Goal: Task Accomplishment & Management: Complete application form

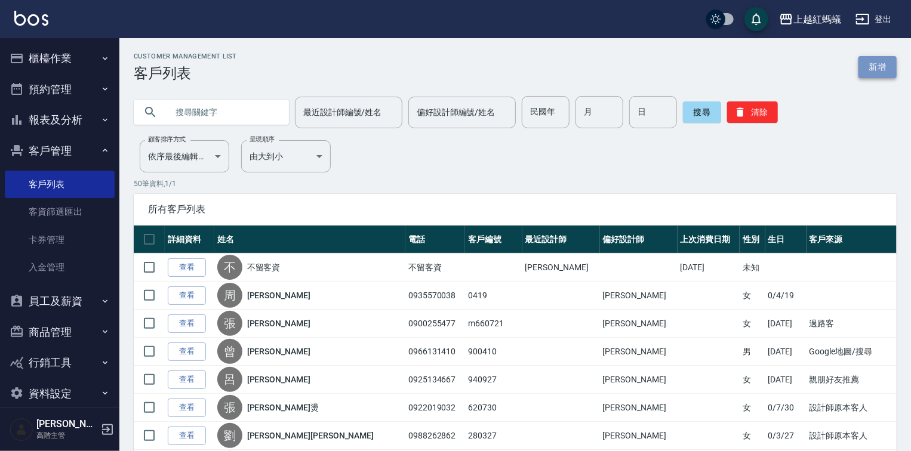
click at [872, 61] on link "新增" at bounding box center [878, 67] width 38 height 22
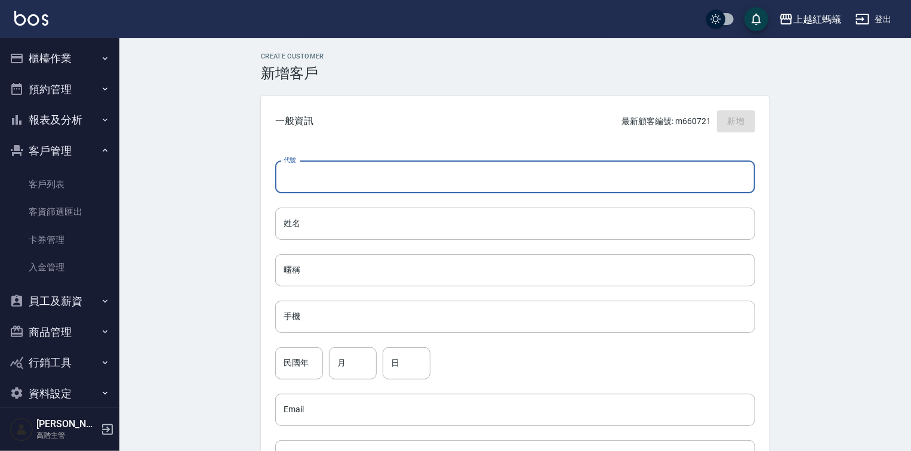
click at [351, 171] on input "代號" at bounding box center [515, 177] width 480 height 32
type input "870806"
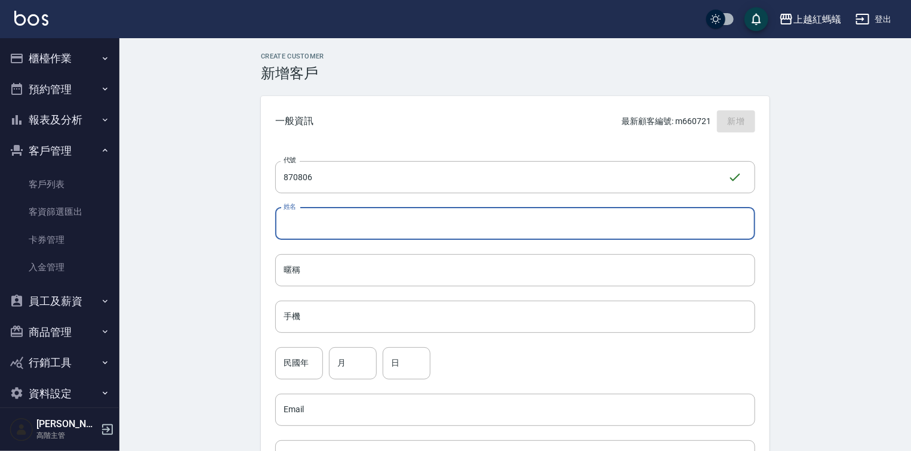
click at [336, 220] on input "姓名" at bounding box center [515, 224] width 480 height 32
click at [702, 287] on div "代號 870806 ​ 代號 姓名 [PERSON_NAME] 姓名 暱稱 暱稱 手機 手機 民國年 民國年 月 月 日 日 Email Email 聯絡地址…" at bounding box center [515, 437] width 509 height 580
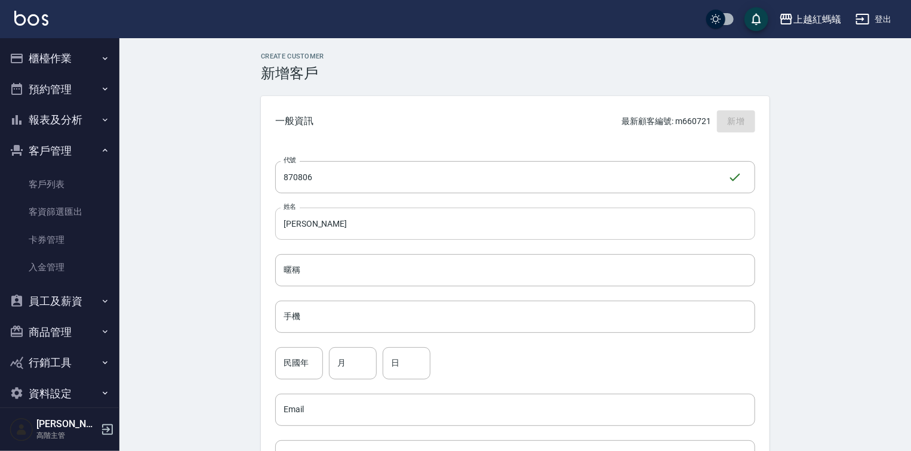
click at [321, 215] on input "[PERSON_NAME]" at bounding box center [515, 224] width 480 height 32
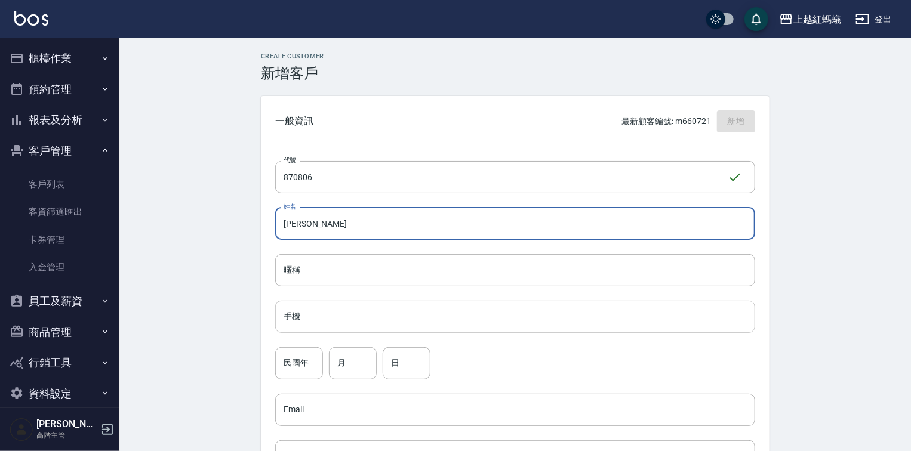
drag, startPoint x: 710, startPoint y: 331, endPoint x: 695, endPoint y: 330, distance: 15.0
click at [710, 331] on input "手機" at bounding box center [515, 317] width 480 height 32
click at [306, 216] on input "[PERSON_NAME]" at bounding box center [515, 224] width 480 height 32
type input "欽"
type input "5"
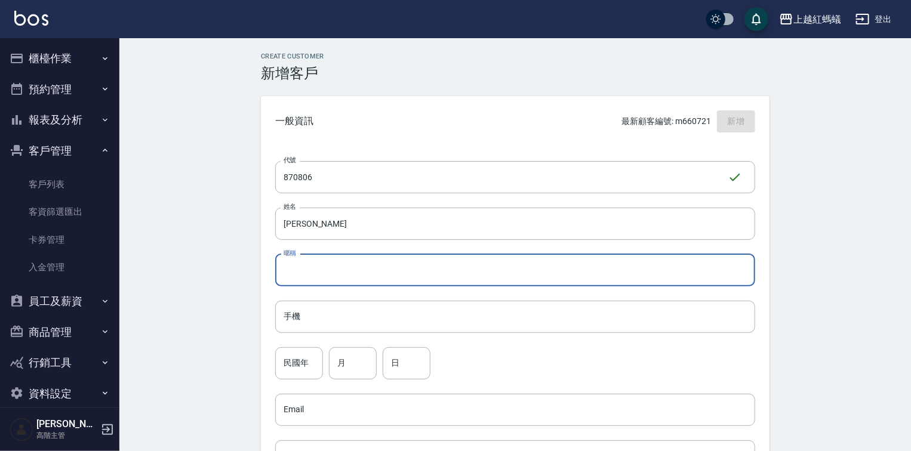
click at [634, 256] on input "暱稱" at bounding box center [515, 270] width 480 height 32
click at [363, 227] on input "[PERSON_NAME]" at bounding box center [515, 224] width 480 height 32
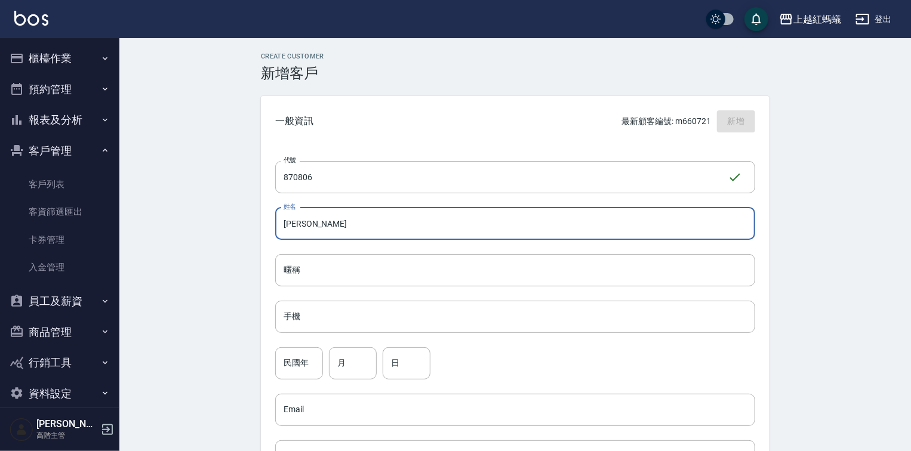
click at [339, 222] on input "[PERSON_NAME]" at bounding box center [515, 224] width 480 height 32
type input "[PERSON_NAME][PERSON_NAME]"
click at [349, 306] on input "手機" at bounding box center [515, 317] width 480 height 32
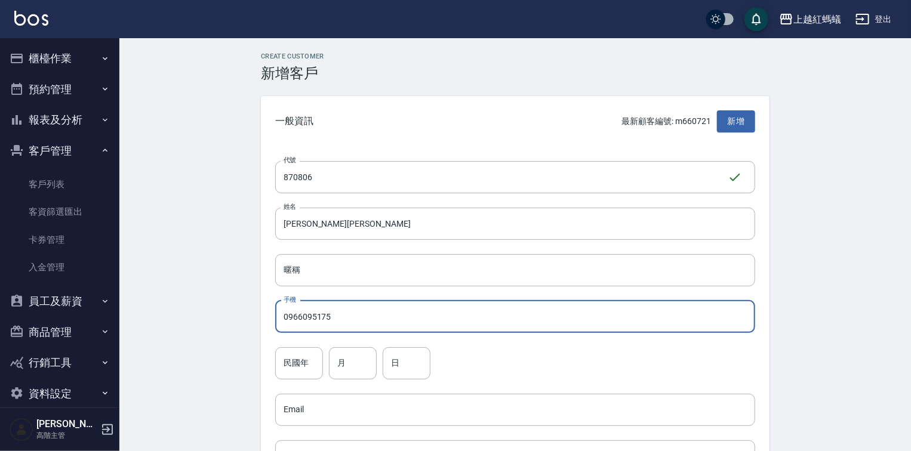
type input "0966095175"
click at [327, 364] on div "民國年 民國年 月 月 日 日" at bounding box center [515, 364] width 480 height 32
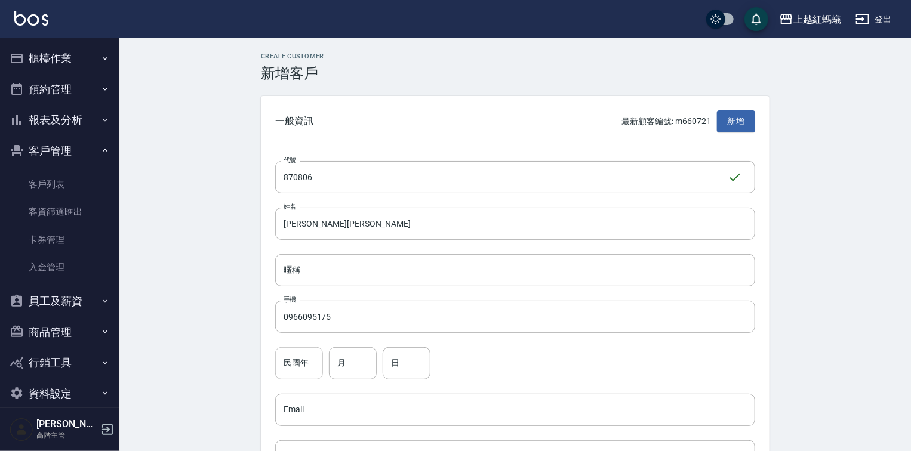
click at [318, 365] on input "民國年" at bounding box center [299, 364] width 48 height 32
type input "87"
click at [354, 359] on input "月" at bounding box center [353, 364] width 48 height 32
type input "0"
type input "8"
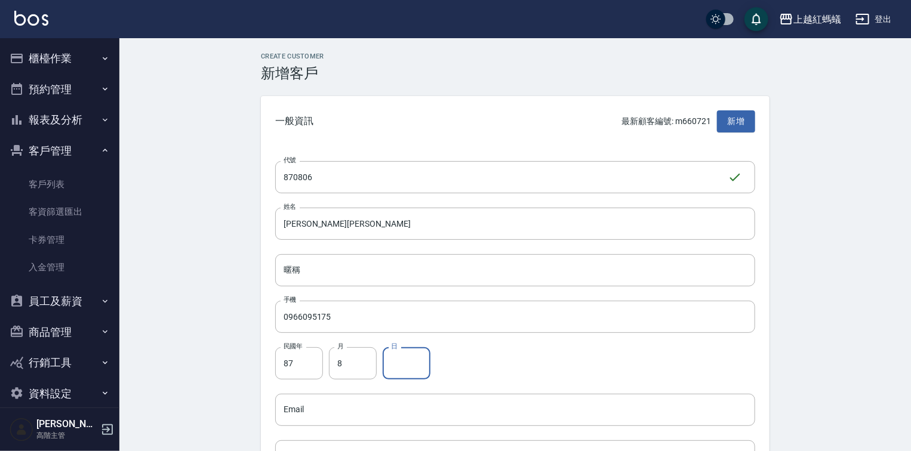
drag, startPoint x: 411, startPoint y: 361, endPoint x: 419, endPoint y: 358, distance: 8.9
click at [411, 359] on input "日" at bounding box center [407, 364] width 48 height 32
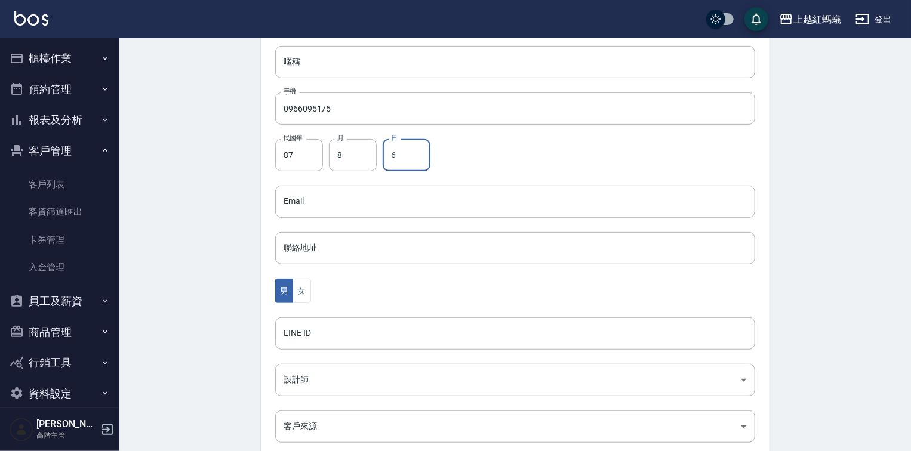
scroll to position [239, 0]
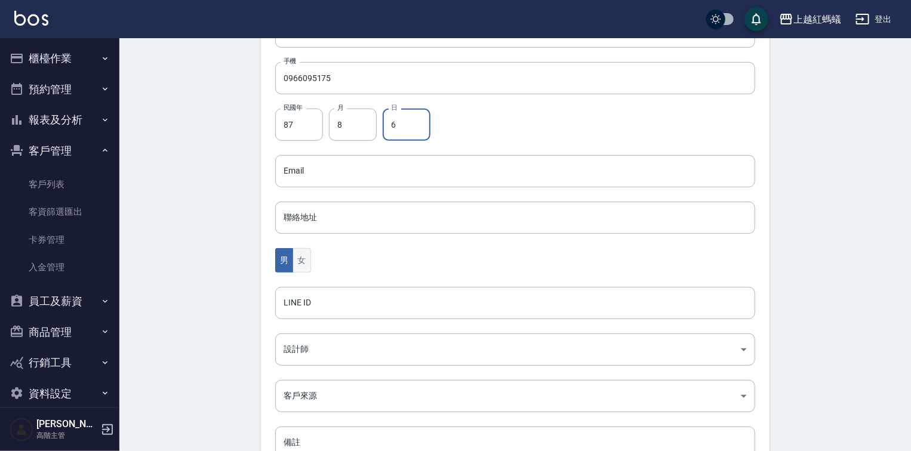
type input "6"
click at [305, 256] on button "女" at bounding box center [302, 260] width 18 height 24
click at [336, 349] on body "上越紅螞蟻 登出 櫃檯作業 打帳單 帳單列表 掛單列表 座位開單 營業儀表板 現金收支登錄 高階收支登錄 材料自購登錄 每日結帳 排班表 現場電腦打卡 掃碼打…" at bounding box center [455, 150] width 911 height 778
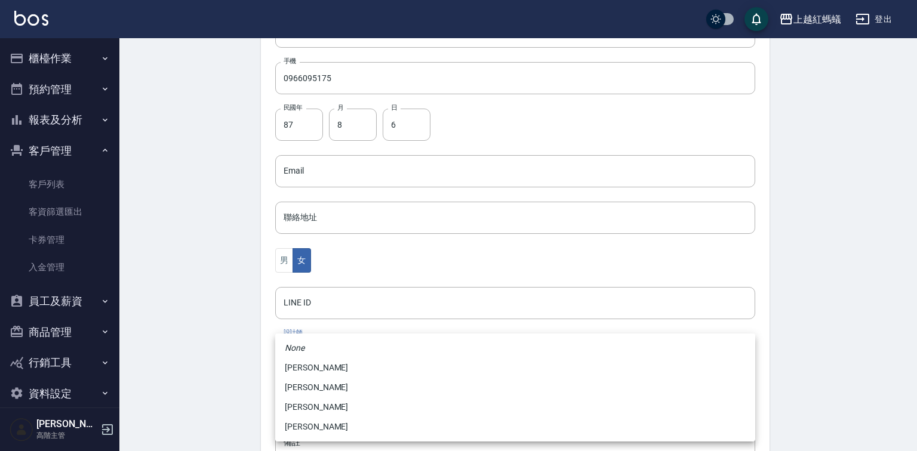
click at [361, 429] on li "[PERSON_NAME]" at bounding box center [515, 427] width 480 height 20
type input "9efc15fe-67de-409c-bc0a-e53cf4b7ff6b"
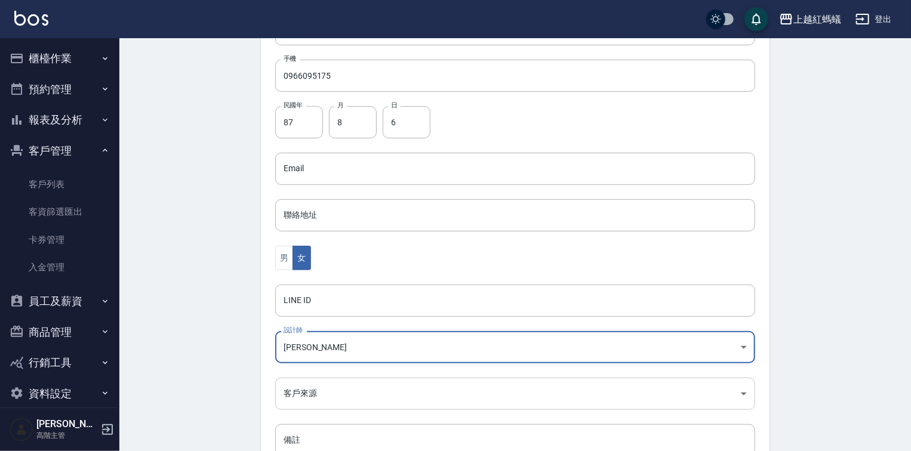
scroll to position [325, 0]
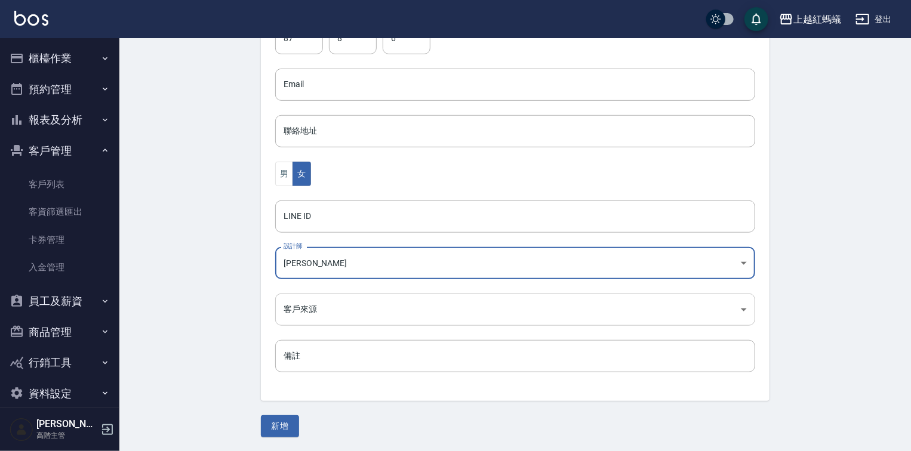
click at [362, 311] on body "上越紅螞蟻 登出 櫃檯作業 打帳單 帳單列表 掛單列表 座位開單 營業儀表板 現金收支登錄 高階收支登錄 材料自購登錄 每日結帳 排班表 現場電腦打卡 掃碼打…" at bounding box center [455, 64] width 911 height 778
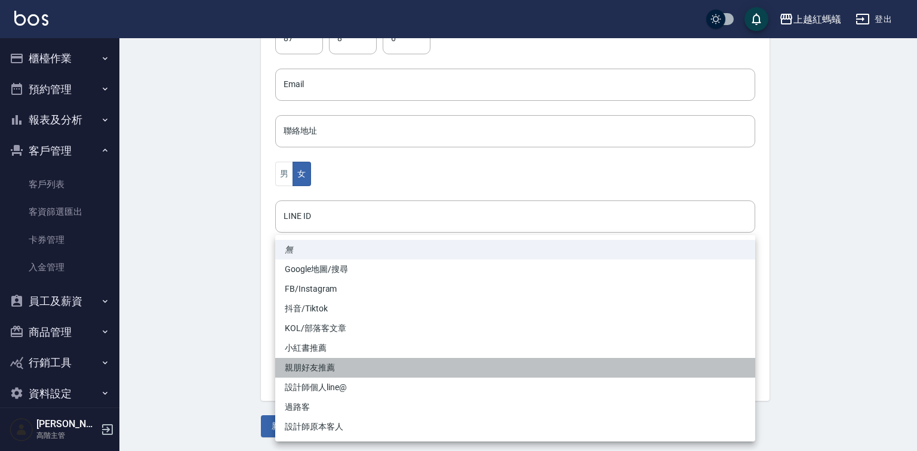
click at [333, 370] on li "親朋好友推薦" at bounding box center [515, 368] width 480 height 20
type input "親朋好友推薦"
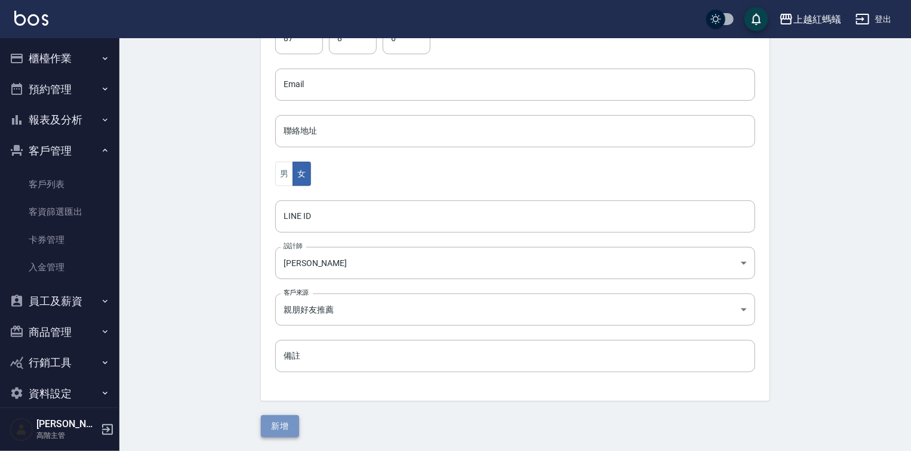
click at [288, 417] on button "新增" at bounding box center [280, 427] width 38 height 22
